Goal: Navigation & Orientation: Find specific page/section

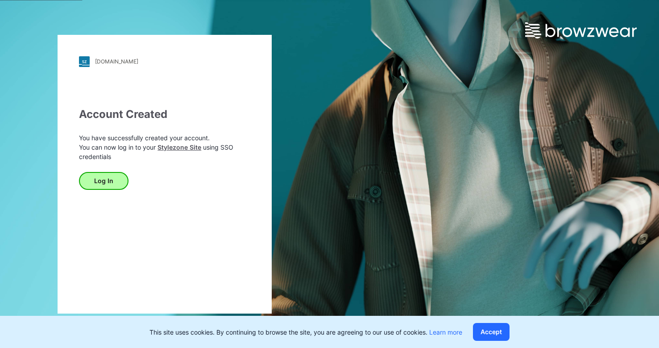
click at [99, 180] on button "Log In" at bounding box center [104, 181] width 50 height 18
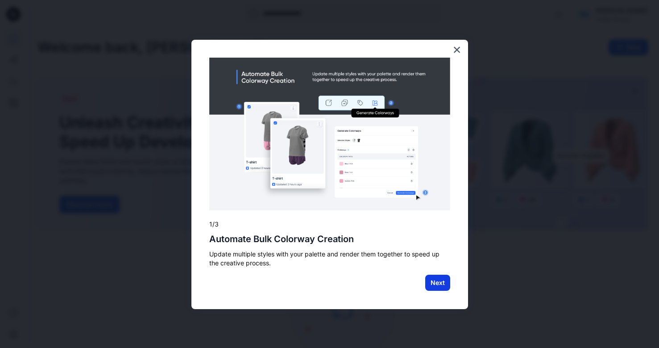
click at [441, 279] on button "Next" at bounding box center [438, 283] width 25 height 16
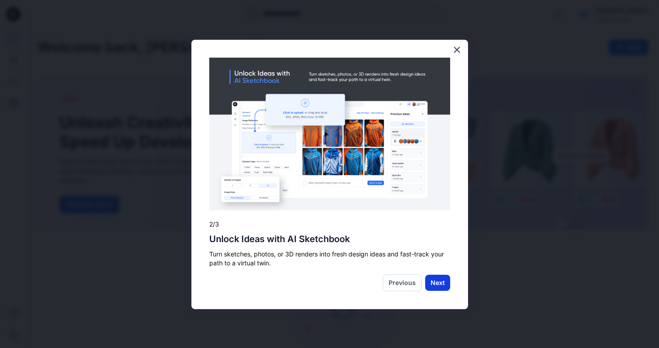
click at [441, 286] on button "Next" at bounding box center [438, 283] width 25 height 16
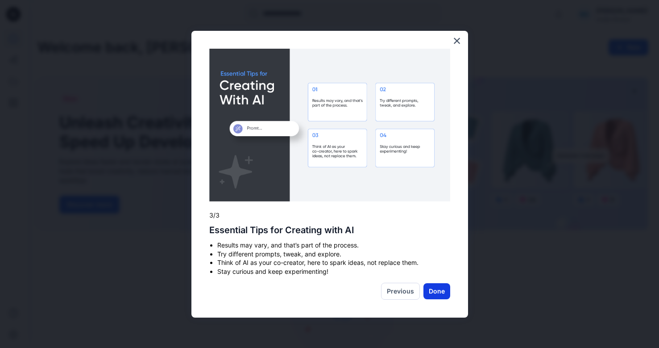
click at [442, 294] on button "Done" at bounding box center [437, 291] width 27 height 16
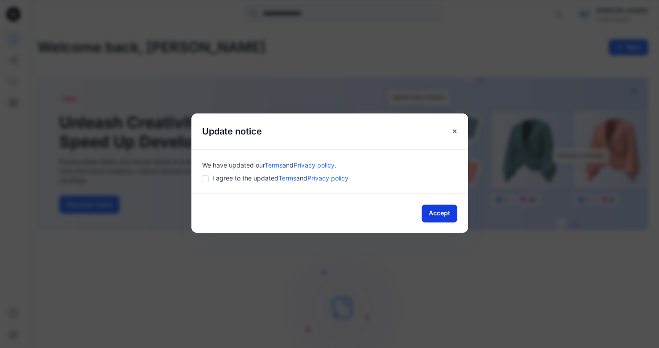
click at [447, 210] on button "Accept" at bounding box center [440, 213] width 36 height 18
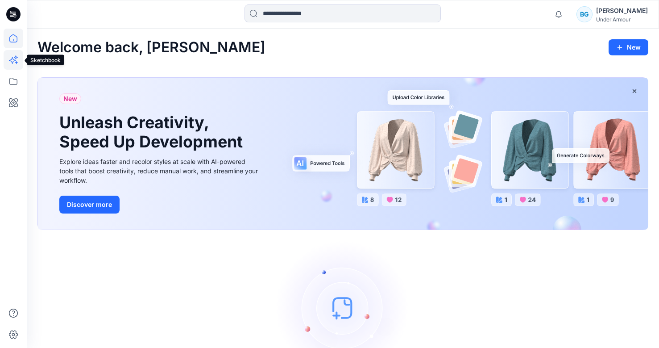
click at [9, 57] on icon at bounding box center [14, 60] width 20 height 20
